Goal: Task Accomplishment & Management: Manage account settings

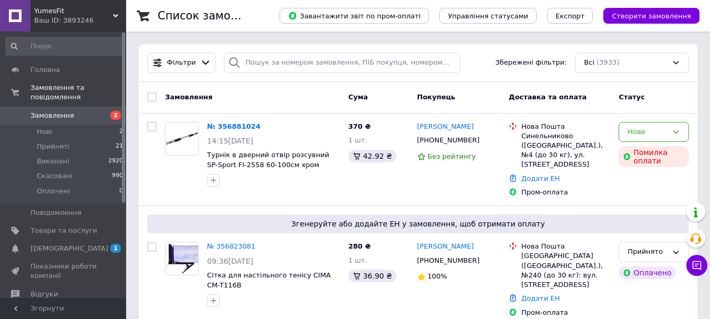
click at [50, 111] on span "Замовлення" at bounding box center [52, 115] width 44 height 9
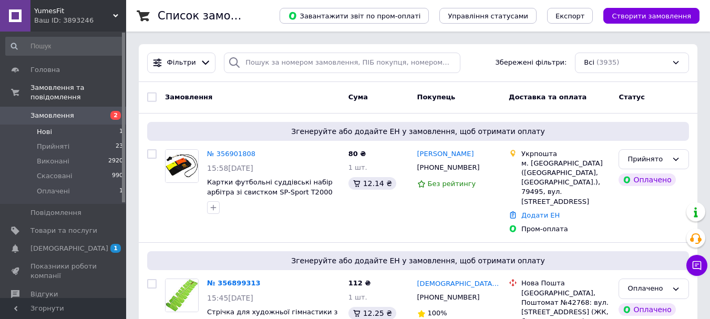
click at [46, 127] on span "Нові" at bounding box center [44, 131] width 15 height 9
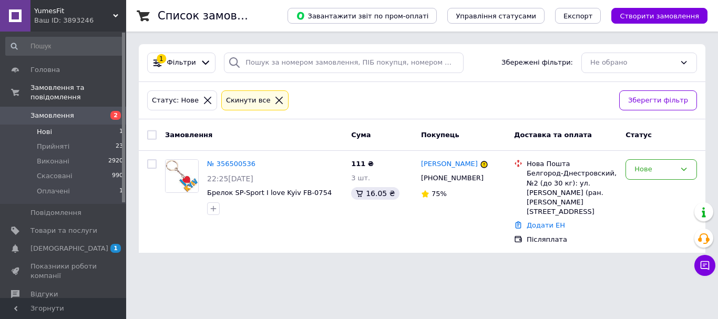
click at [47, 111] on span "Замовлення" at bounding box center [52, 115] width 44 height 9
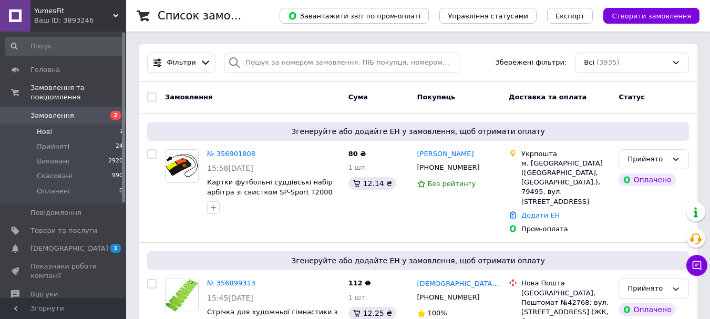
click at [43, 127] on span "Нові" at bounding box center [44, 131] width 15 height 9
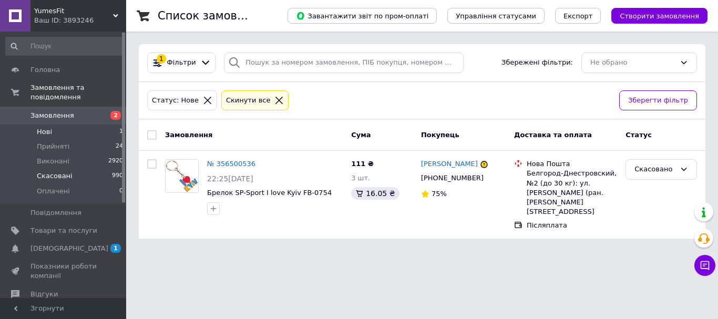
click at [55, 171] on span "Скасовані" at bounding box center [55, 175] width 36 height 9
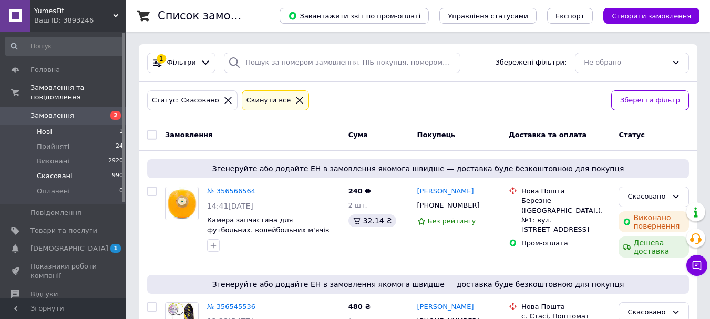
click at [47, 127] on span "Нові" at bounding box center [44, 131] width 15 height 9
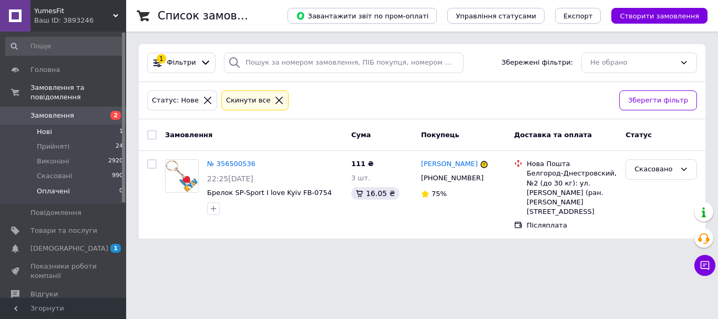
click at [53, 187] on span "Оплачені" at bounding box center [53, 191] width 33 height 9
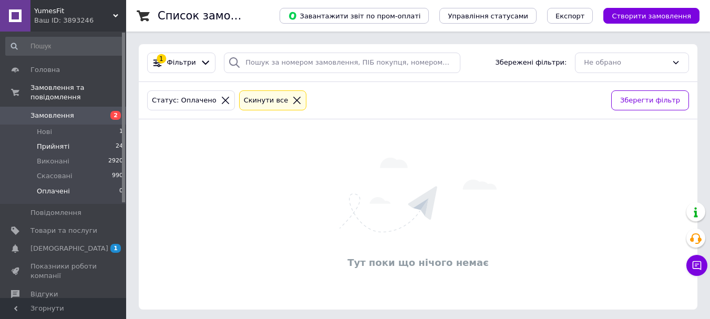
click at [49, 142] on span "Прийняті" at bounding box center [53, 146] width 33 height 9
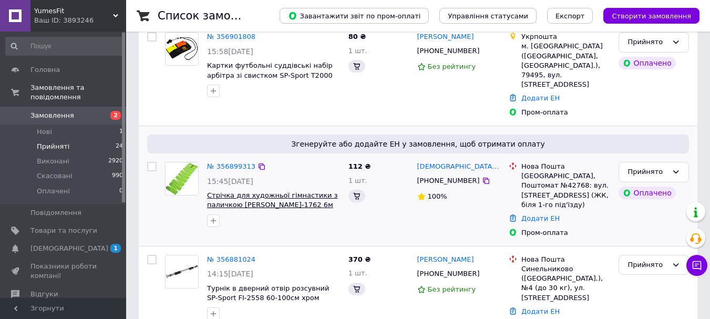
scroll to position [158, 0]
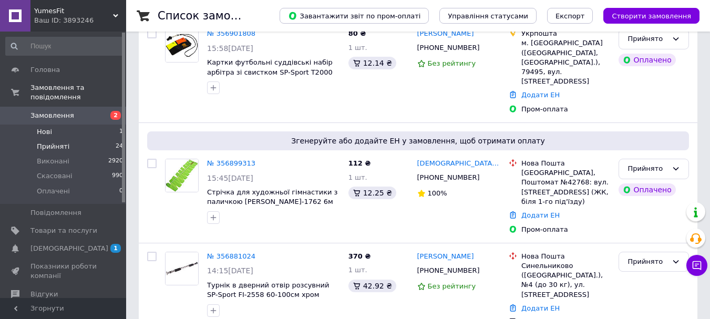
click at [43, 127] on span "Нові" at bounding box center [44, 131] width 15 height 9
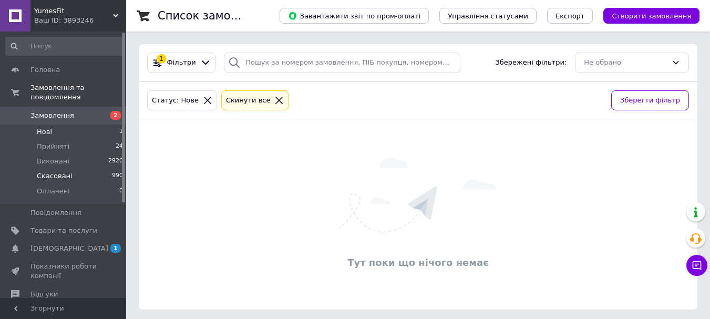
click at [51, 171] on span "Скасовані" at bounding box center [55, 175] width 36 height 9
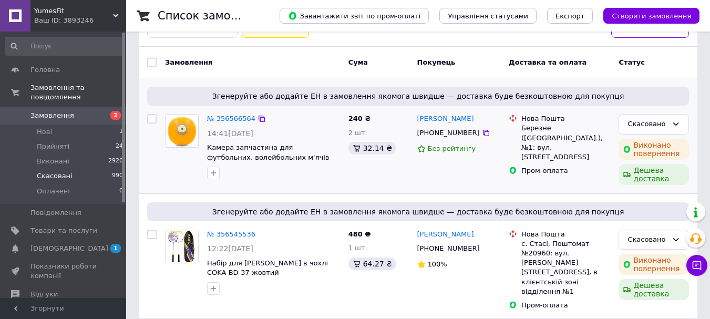
scroll to position [210, 0]
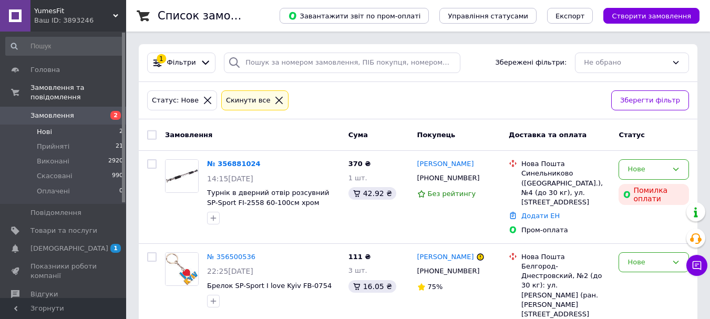
scroll to position [30, 0]
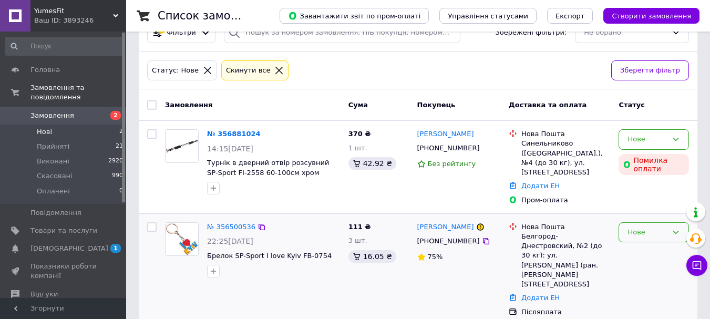
click at [648, 230] on div "Нове" at bounding box center [647, 232] width 40 height 11
click at [649, 292] on li "Скасовано" at bounding box center [653, 292] width 69 height 19
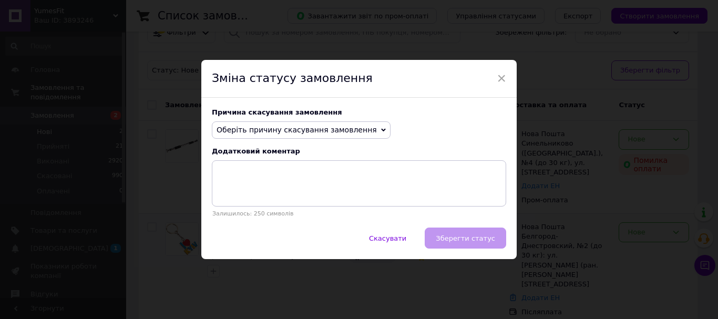
click at [351, 123] on span "Оберіть причину скасування замовлення" at bounding box center [301, 130] width 179 height 18
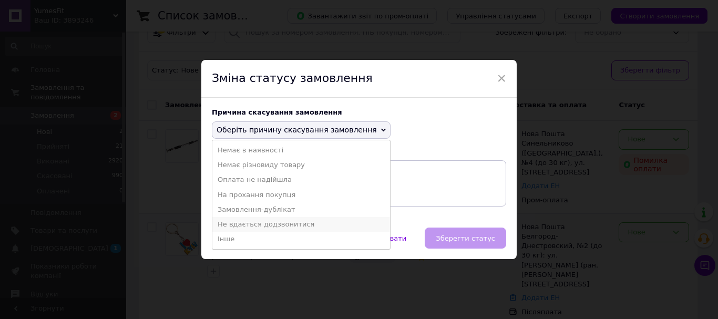
click at [284, 228] on li "Не вдається додзвонитися" at bounding box center [301, 224] width 178 height 15
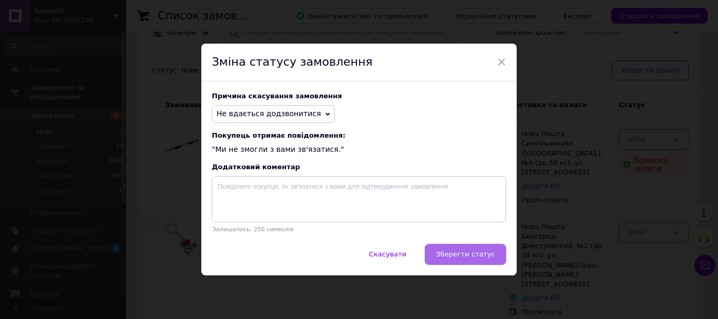
click at [464, 254] on span "Зберегти статус" at bounding box center [465, 254] width 59 height 8
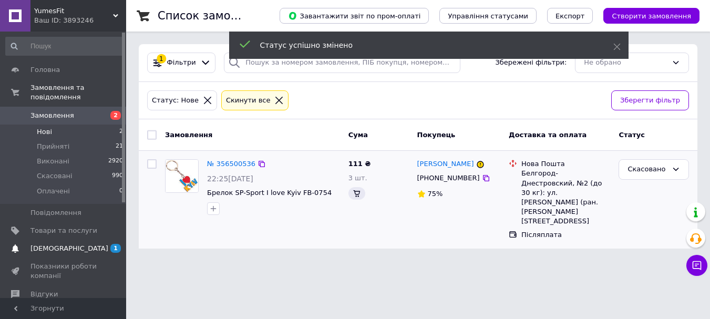
scroll to position [0, 0]
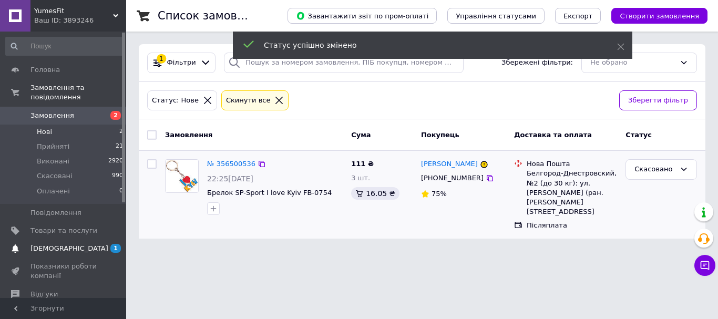
click at [59, 244] on span "[DEMOGRAPHIC_DATA]" at bounding box center [69, 248] width 78 height 9
